Goal: Task Accomplishment & Management: Manage account settings

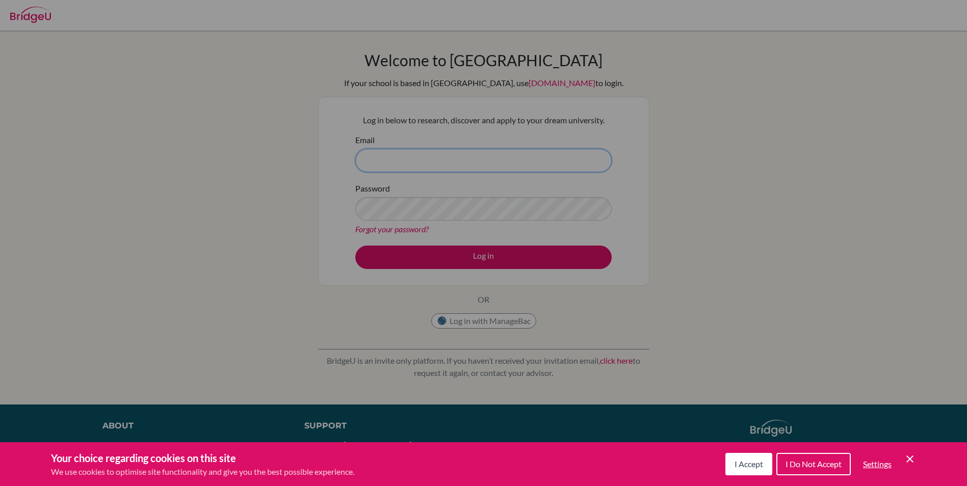
type input "hariharan.dharmarajan@npsis.edu.sg"
click at [748, 462] on span "I Accept" at bounding box center [749, 464] width 29 height 10
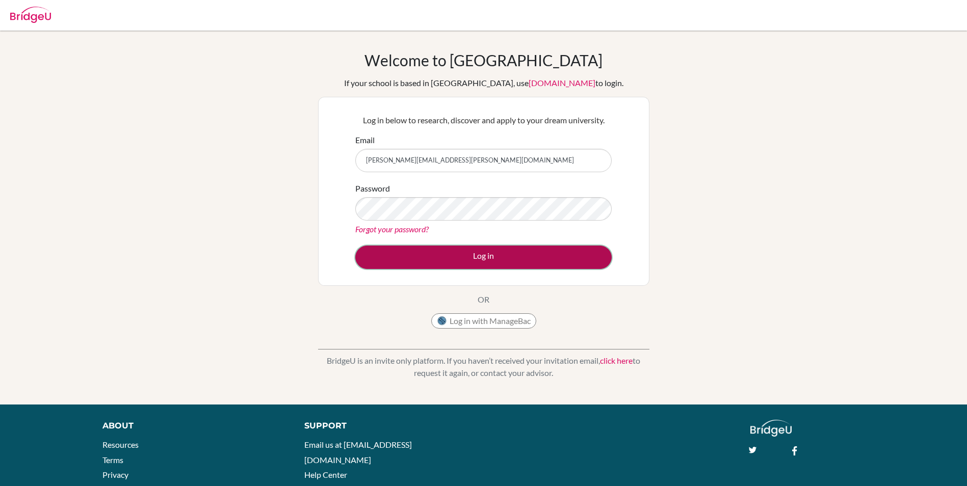
click at [479, 260] on button "Log in" at bounding box center [483, 257] width 256 height 23
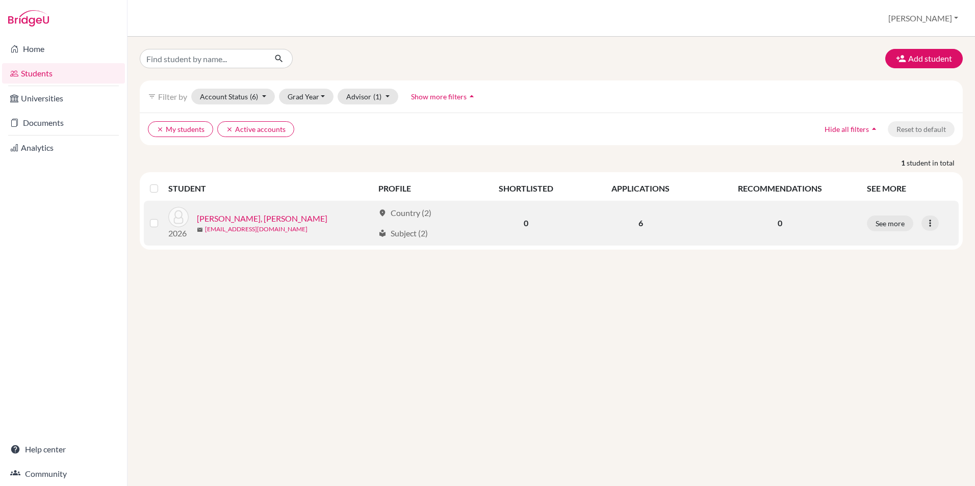
click at [262, 230] on link "[EMAIL_ADDRESS][DOMAIN_NAME]" at bounding box center [256, 229] width 102 height 9
click at [205, 225] on link "[EMAIL_ADDRESS][DOMAIN_NAME]" at bounding box center [256, 229] width 102 height 9
click at [212, 218] on link "[PERSON_NAME], [PERSON_NAME]" at bounding box center [262, 219] width 130 height 12
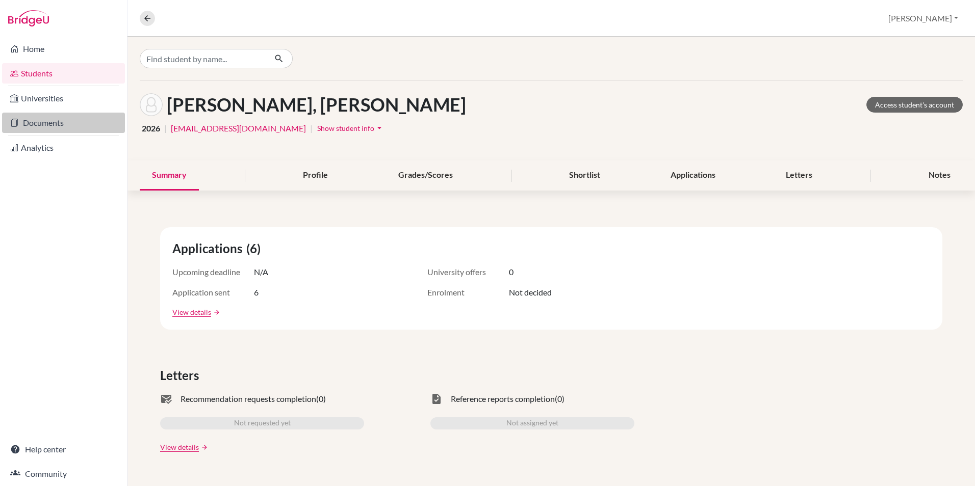
click at [58, 122] on link "Documents" at bounding box center [63, 123] width 123 height 20
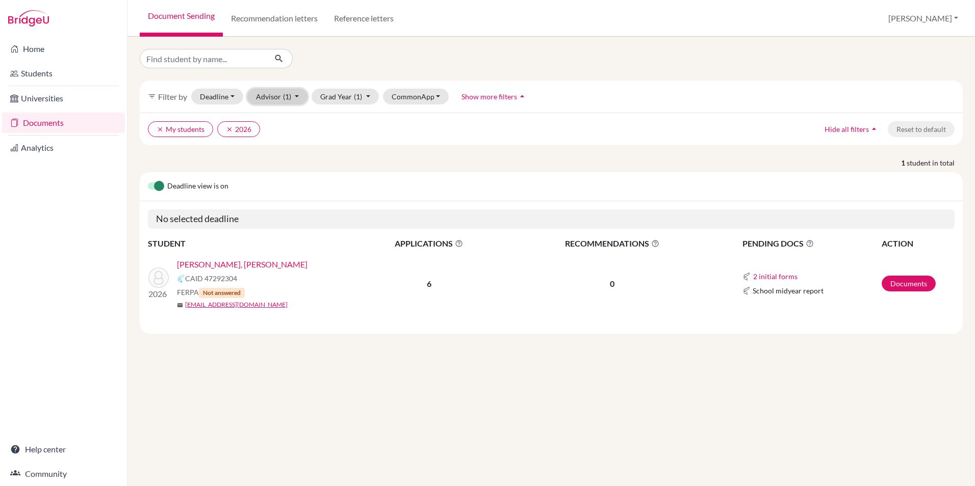
click at [292, 96] on button "Advisor (1)" at bounding box center [277, 97] width 61 height 16
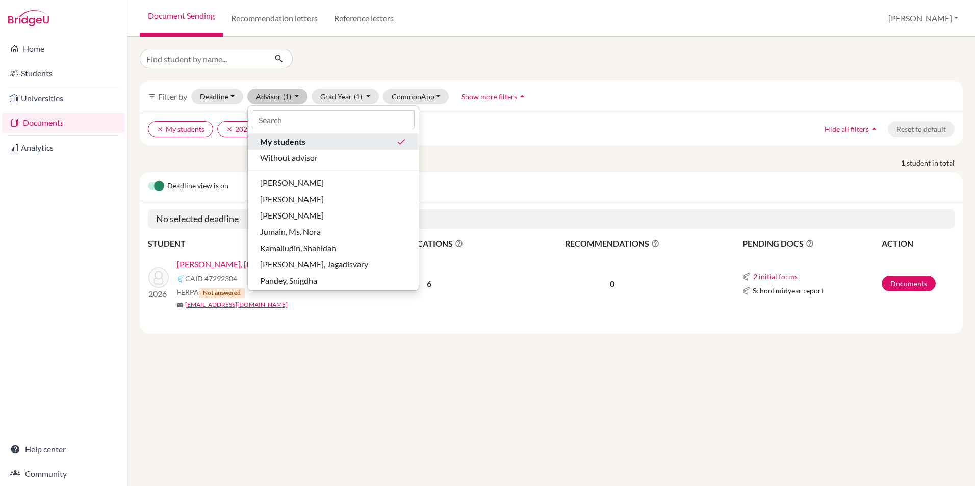
click at [304, 142] on span "My students" at bounding box center [282, 142] width 45 height 12
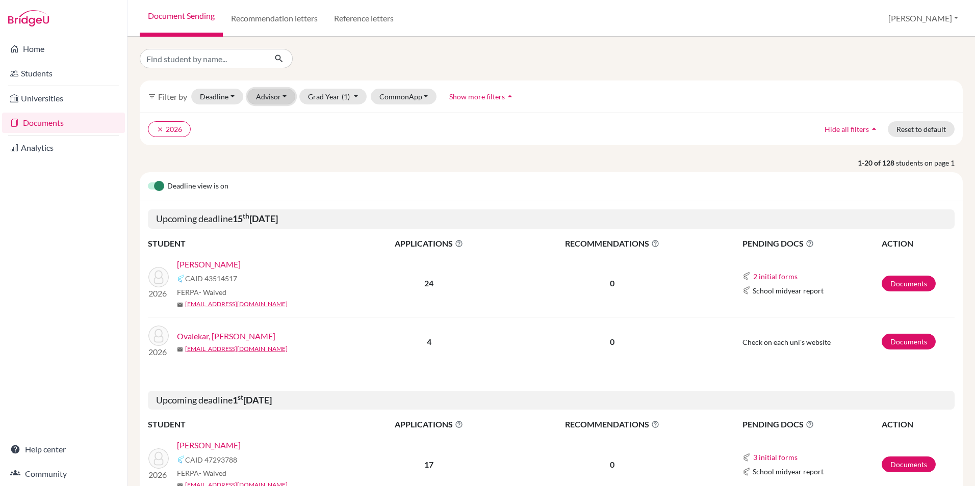
click at [284, 93] on button "Advisor" at bounding box center [271, 97] width 48 height 16
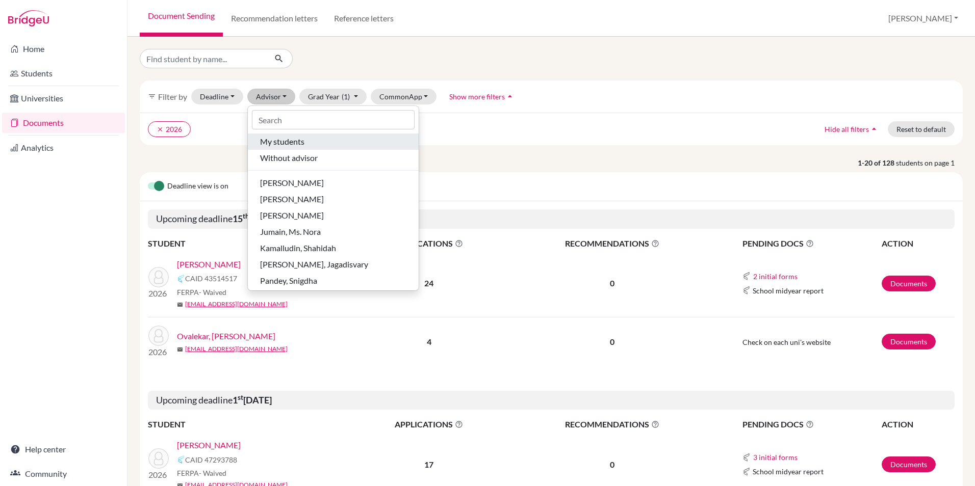
click at [287, 144] on span "My students" at bounding box center [282, 142] width 44 height 12
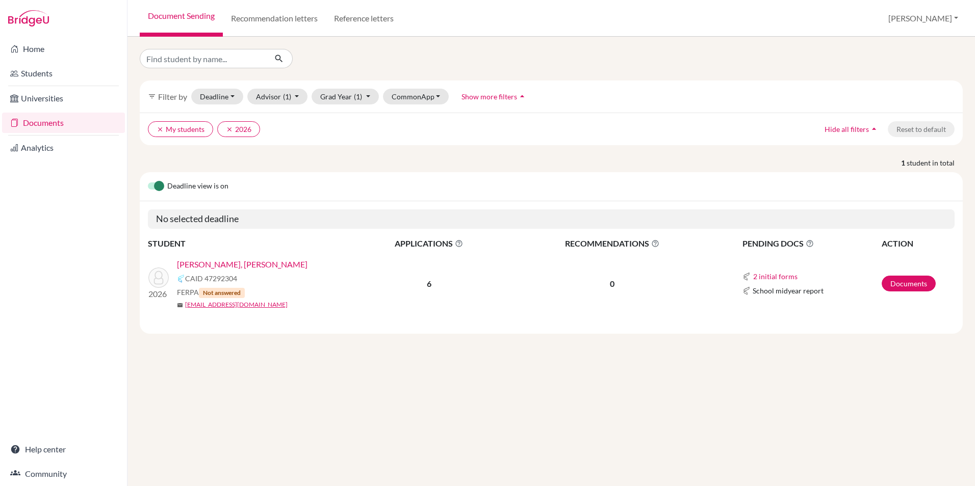
click at [249, 265] on link "[PERSON_NAME], [PERSON_NAME]" at bounding box center [242, 264] width 130 height 12
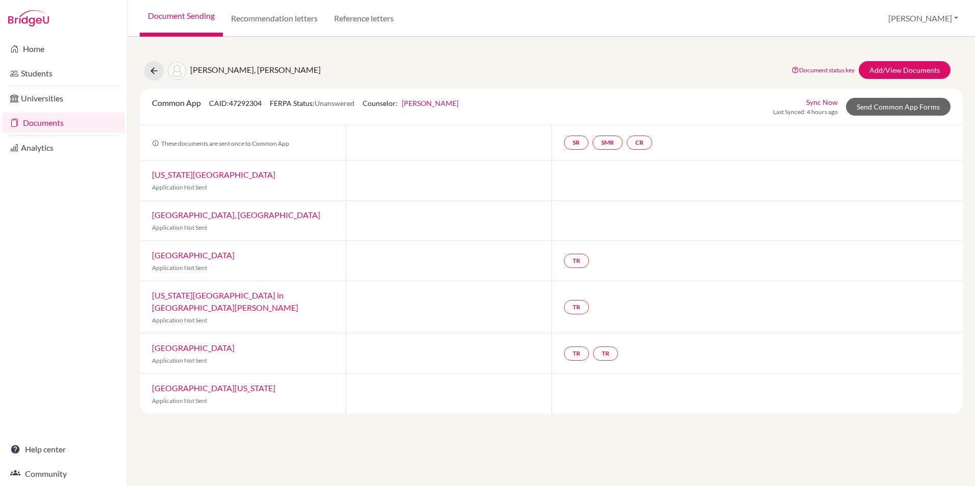
click at [458, 103] on link "Hariharan Dharmarajan" at bounding box center [430, 103] width 57 height 9
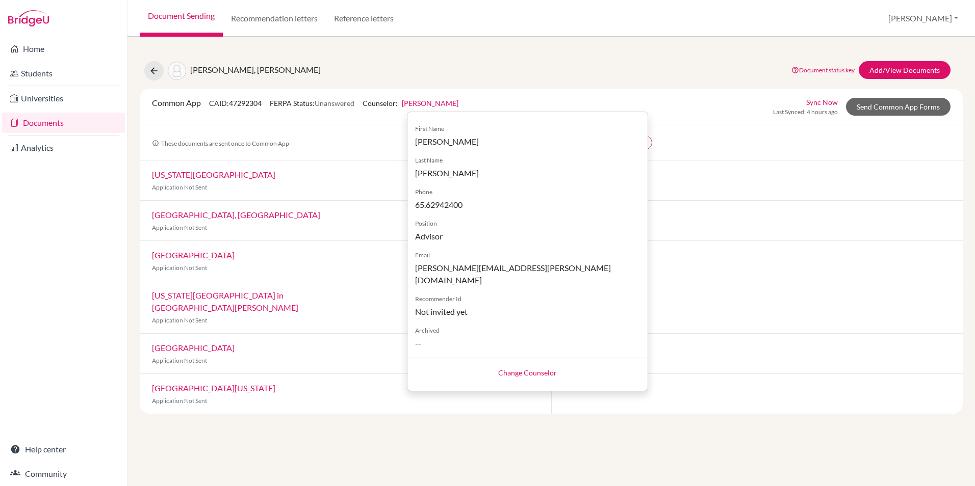
click at [504, 60] on div "Nadgir, Tanvi Devaprasad Document status key TR Requirement. Document not uploa…" at bounding box center [551, 231] width 823 height 365
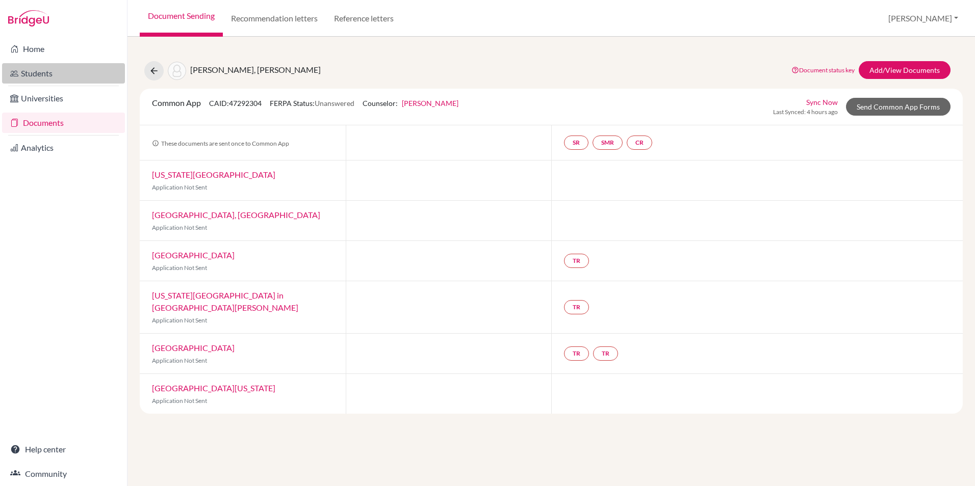
click at [48, 73] on link "Students" at bounding box center [63, 73] width 123 height 20
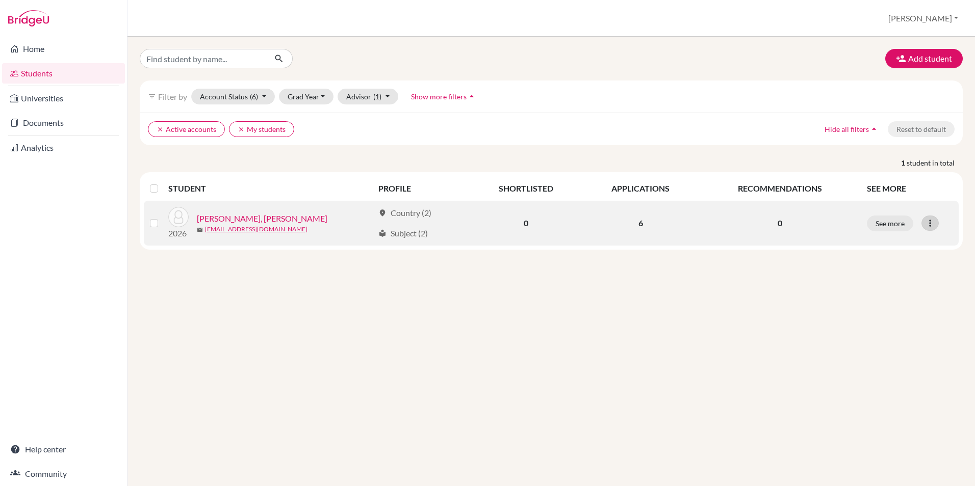
click at [932, 225] on icon at bounding box center [930, 223] width 10 height 10
click at [877, 245] on button "Edit student" at bounding box center [885, 245] width 81 height 16
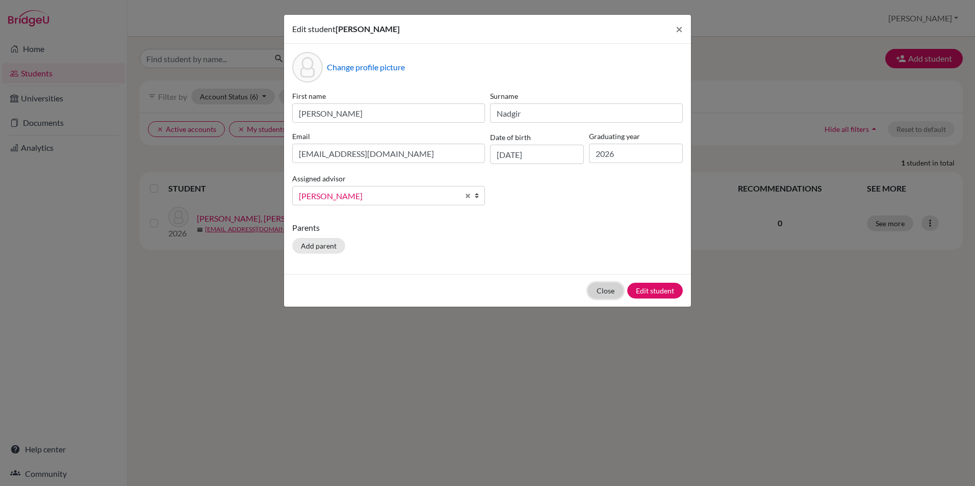
click at [607, 291] on button "Close" at bounding box center [605, 291] width 35 height 16
